Goal: Navigation & Orientation: Find specific page/section

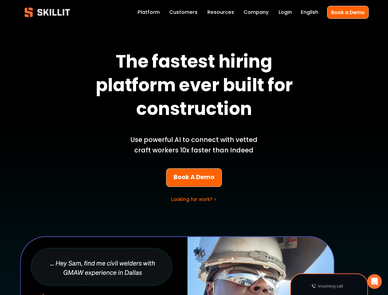
click at [194, 147] on p "Use powerful AI to connect with vetted craft workers 10x faster than Indeed" at bounding box center [193, 145] width 143 height 21
click at [374, 281] on icon "Open Intercom Messenger" at bounding box center [374, 281] width 10 height 10
